Goal: Task Accomplishment & Management: Use online tool/utility

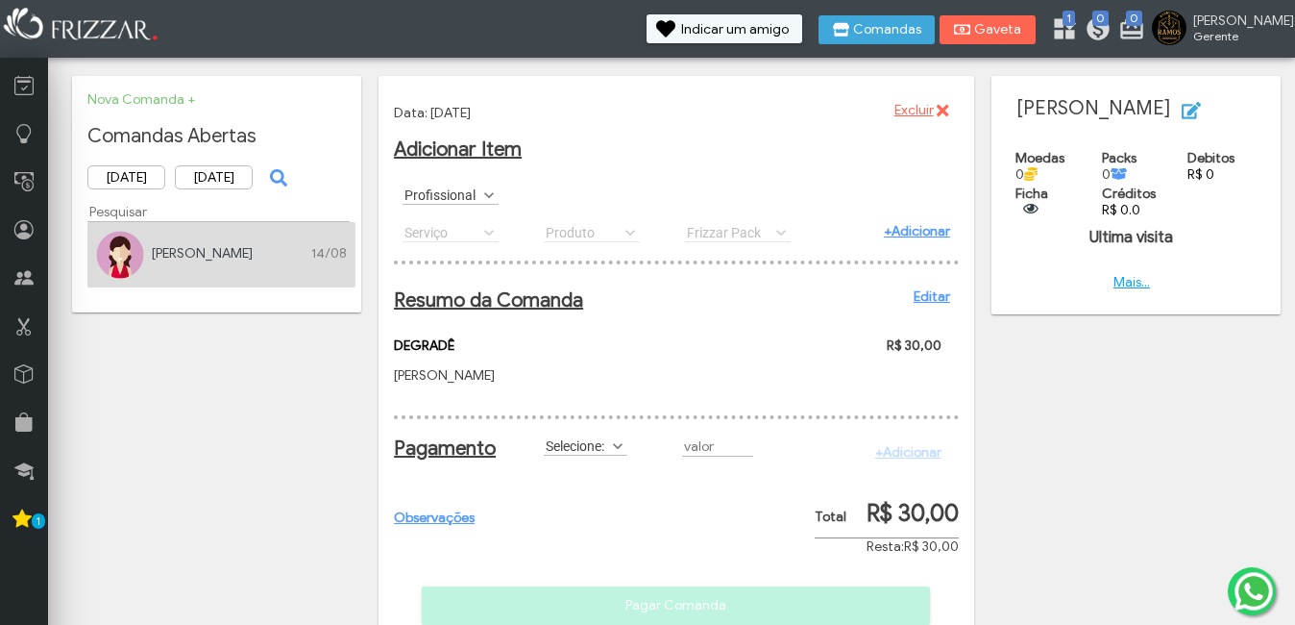
click at [109, 253] on img at bounding box center [120, 255] width 48 height 48
click at [100, 102] on link "Nova Comanda +" at bounding box center [141, 99] width 108 height 16
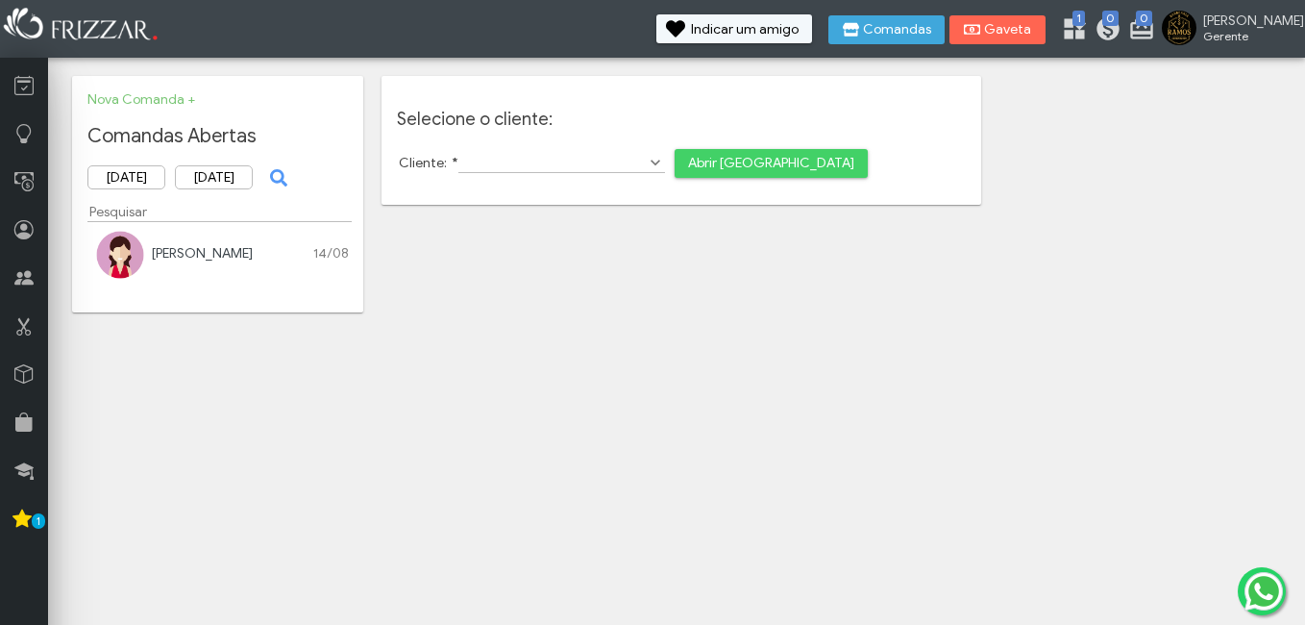
click at [688, 174] on span "Abrir Nova Comanda" at bounding box center [771, 163] width 166 height 29
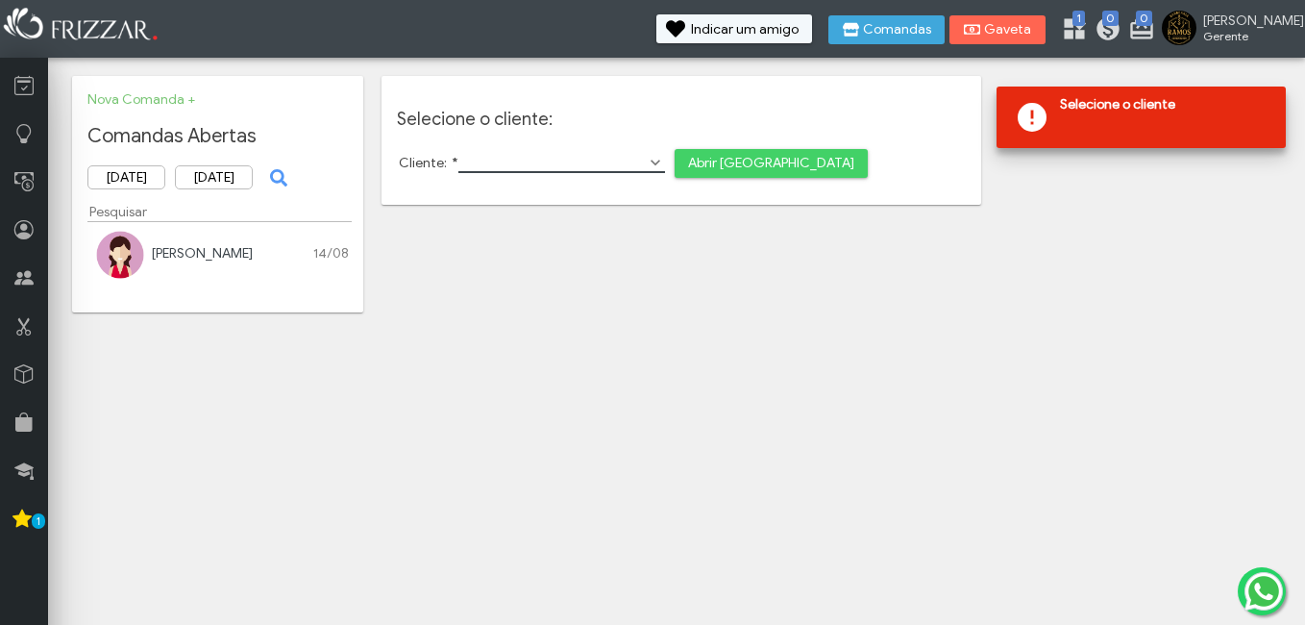
click at [585, 159] on input "Cliente: *" at bounding box center [561, 163] width 207 height 20
click at [273, 516] on body "ui-button BRUNO Gerente Minha Conta Home Treinamento Sair" at bounding box center [652, 312] width 1305 height 625
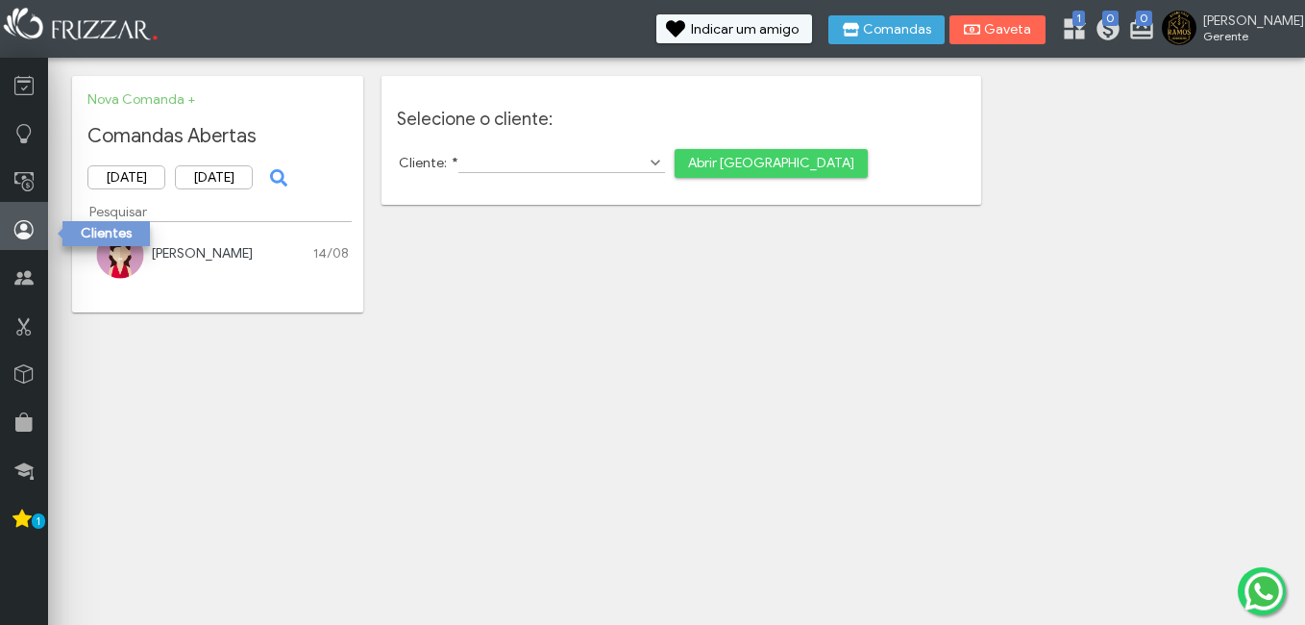
click at [14, 209] on link at bounding box center [24, 226] width 48 height 48
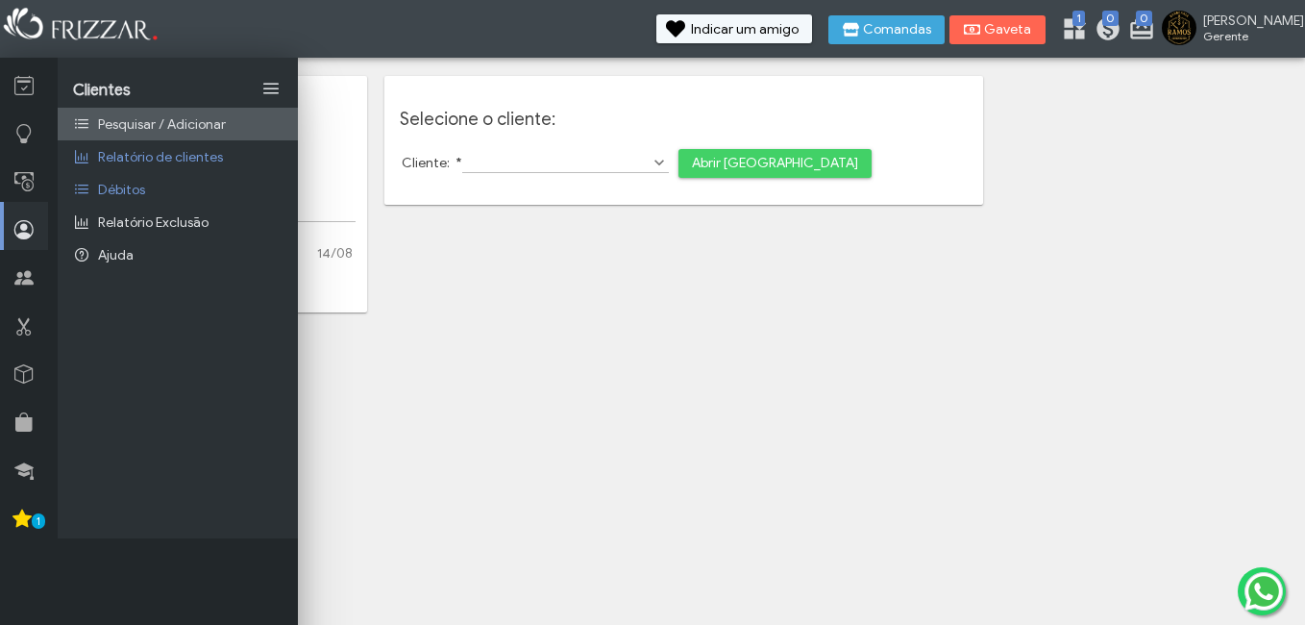
click at [164, 130] on span "Pesquisar / Adicionar" at bounding box center [162, 124] width 128 height 16
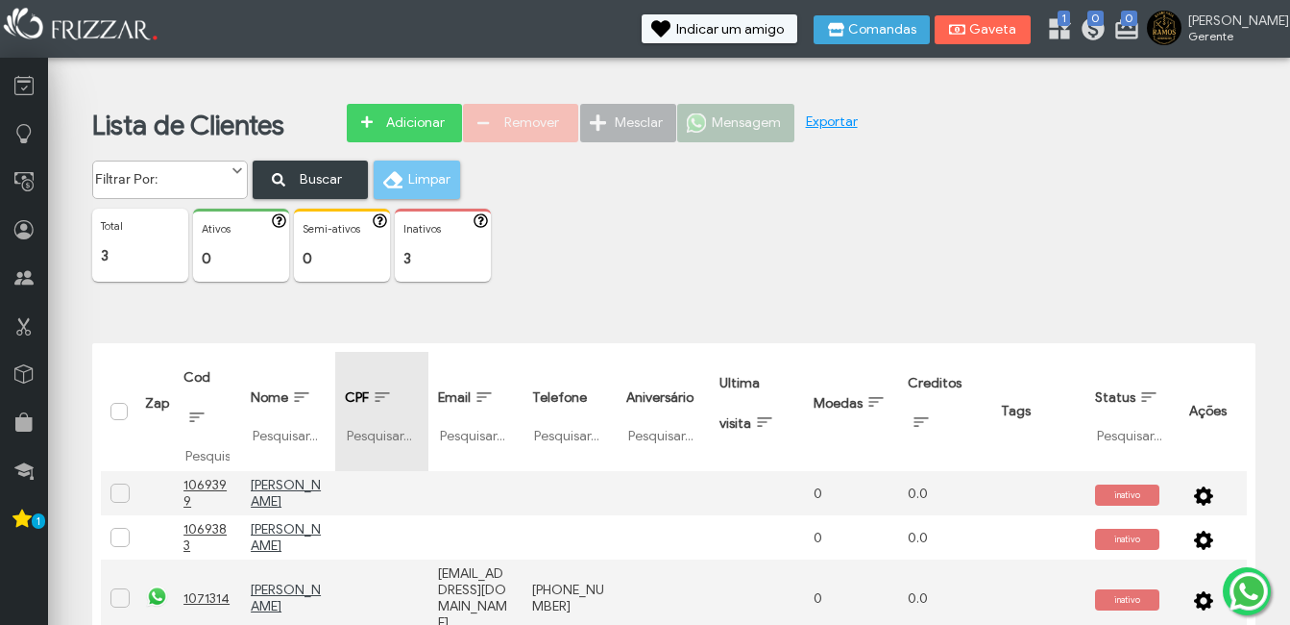
scroll to position [19, 0]
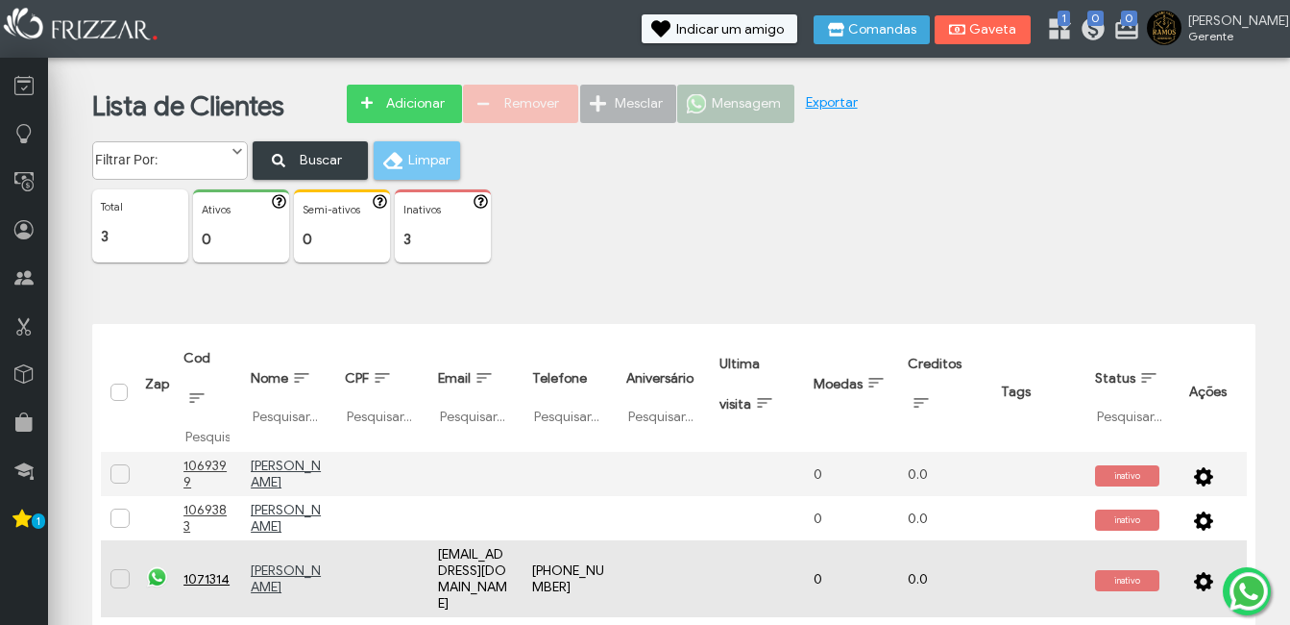
click at [150, 565] on img at bounding box center [157, 577] width 24 height 24
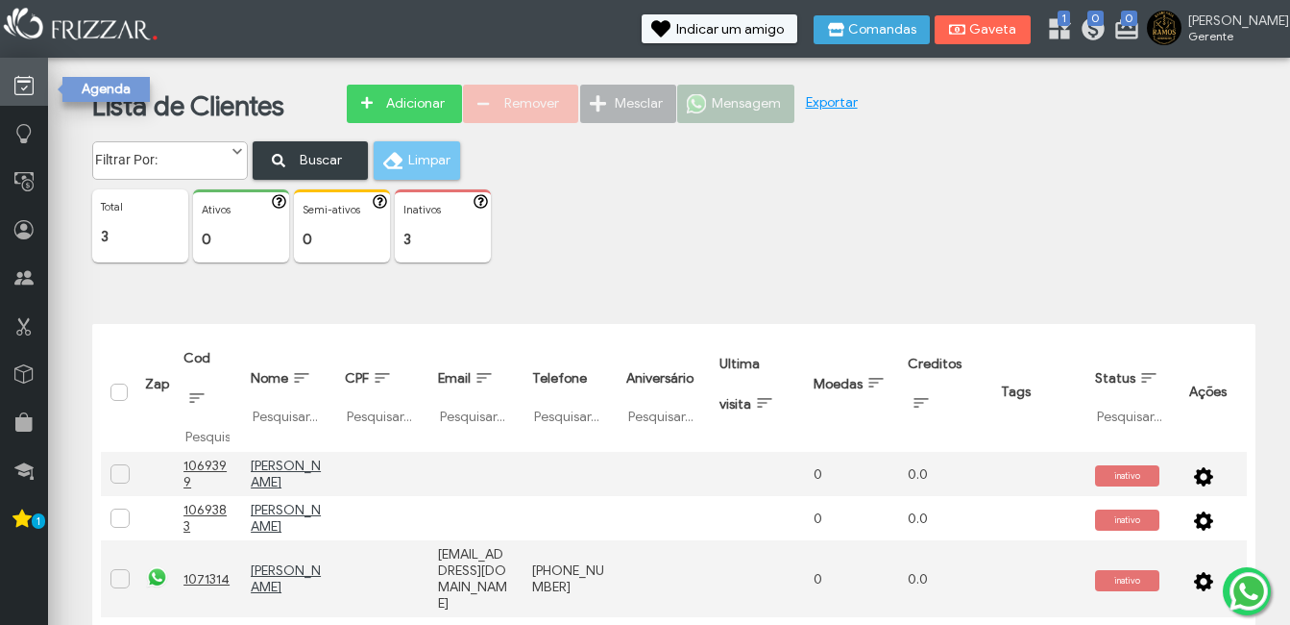
click at [23, 65] on link at bounding box center [24, 82] width 48 height 48
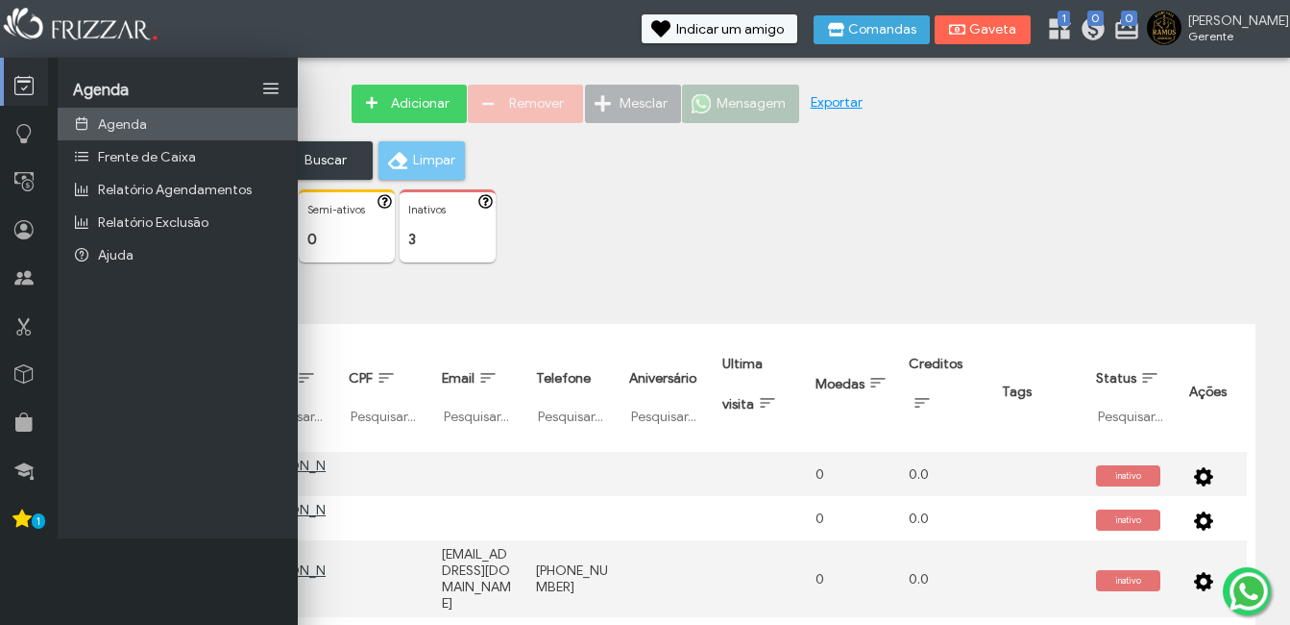
click at [120, 134] on link "Agenda" at bounding box center [178, 124] width 240 height 33
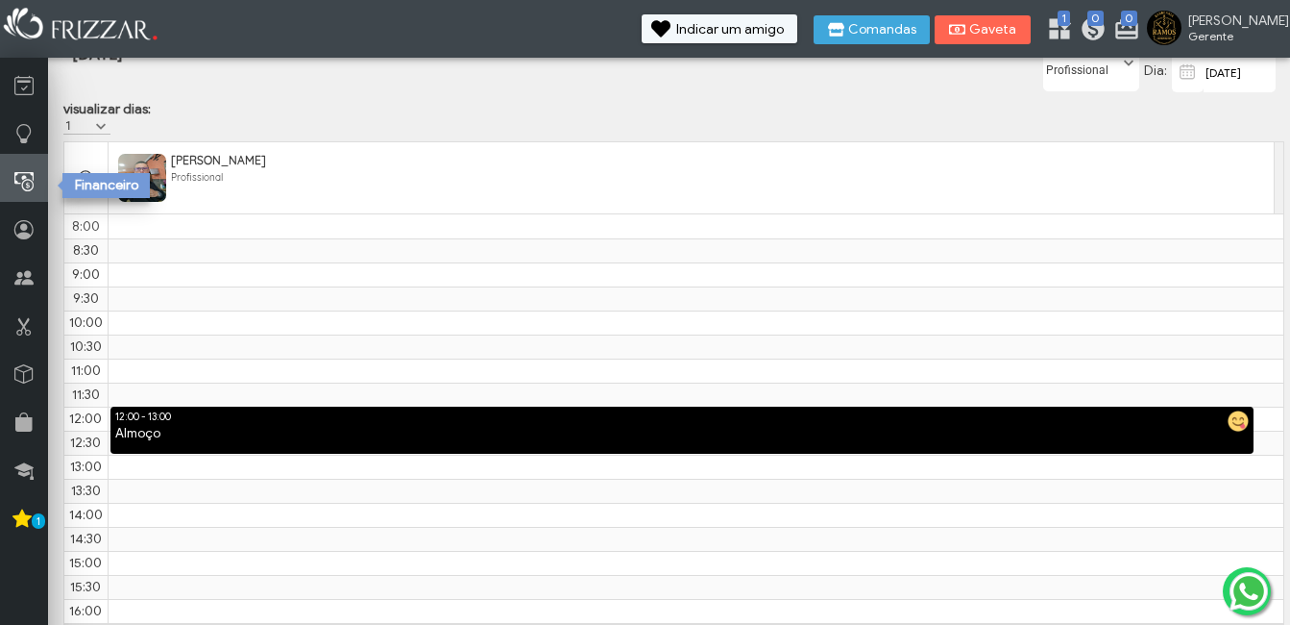
click at [19, 192] on icon at bounding box center [23, 182] width 19 height 24
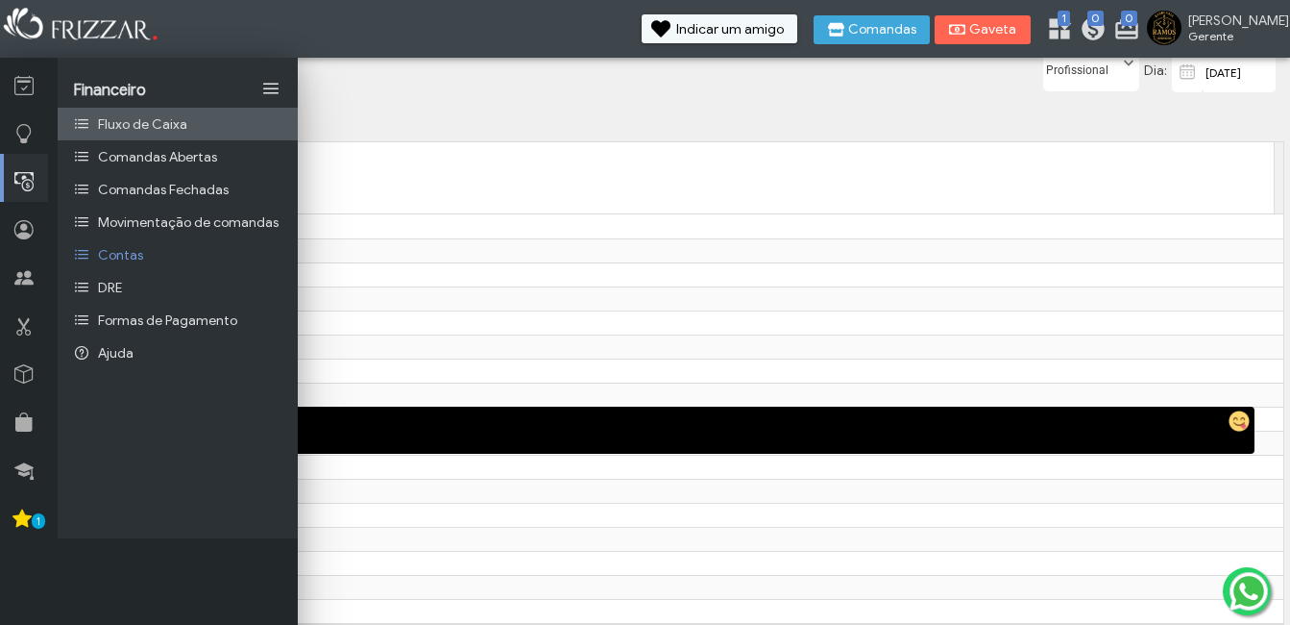
click at [146, 134] on link "Fluxo de Caixa" at bounding box center [178, 124] width 240 height 33
